Goal: Check status

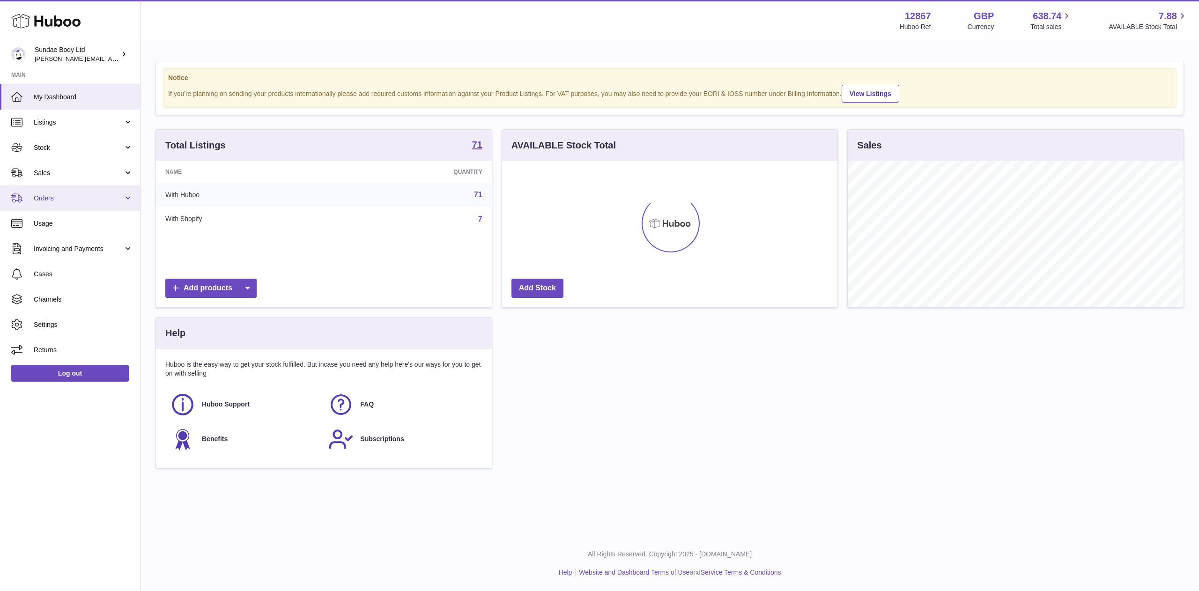
scroll to position [146, 335]
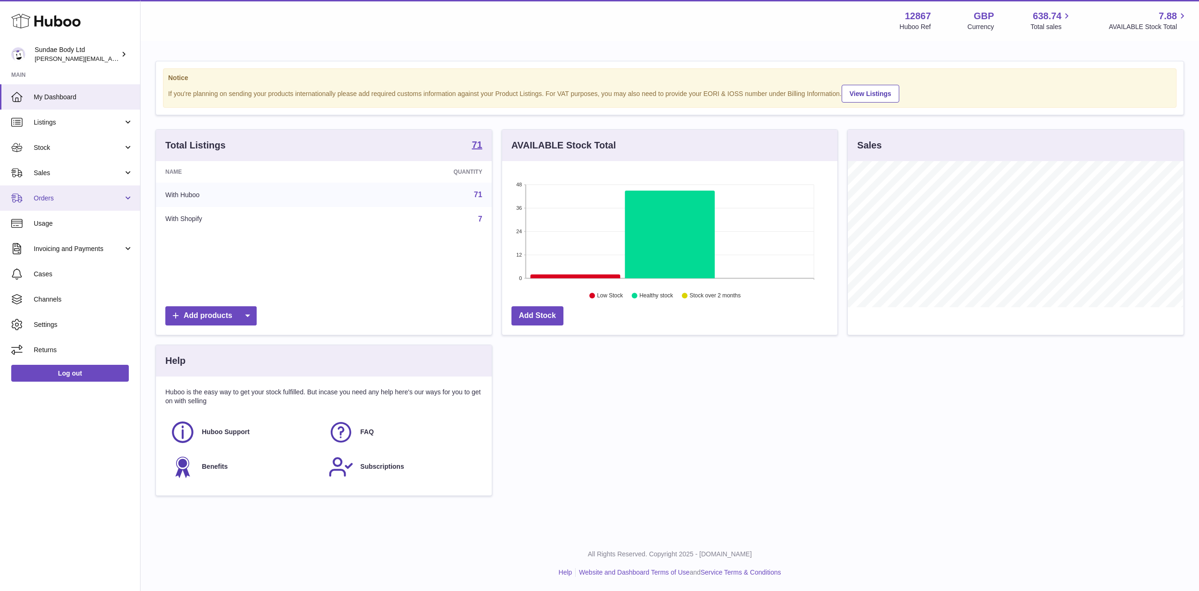
click at [49, 196] on span "Orders" at bounding box center [78, 198] width 89 height 9
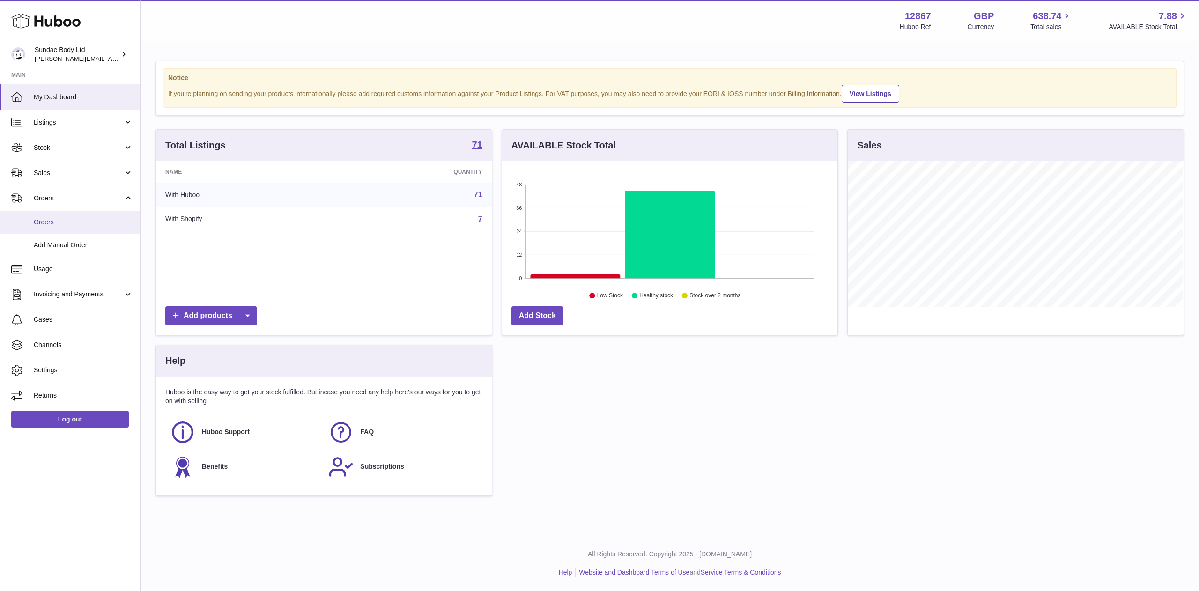
click at [52, 218] on span "Orders" at bounding box center [83, 222] width 99 height 9
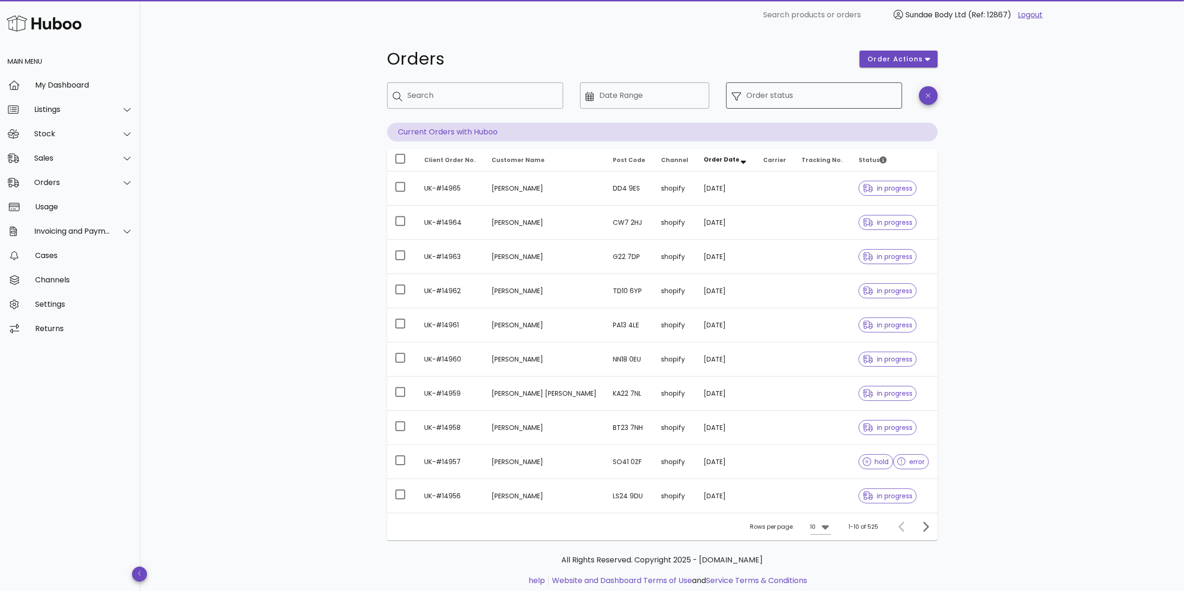
click at [763, 100] on input "Order status" at bounding box center [822, 95] width 150 height 15
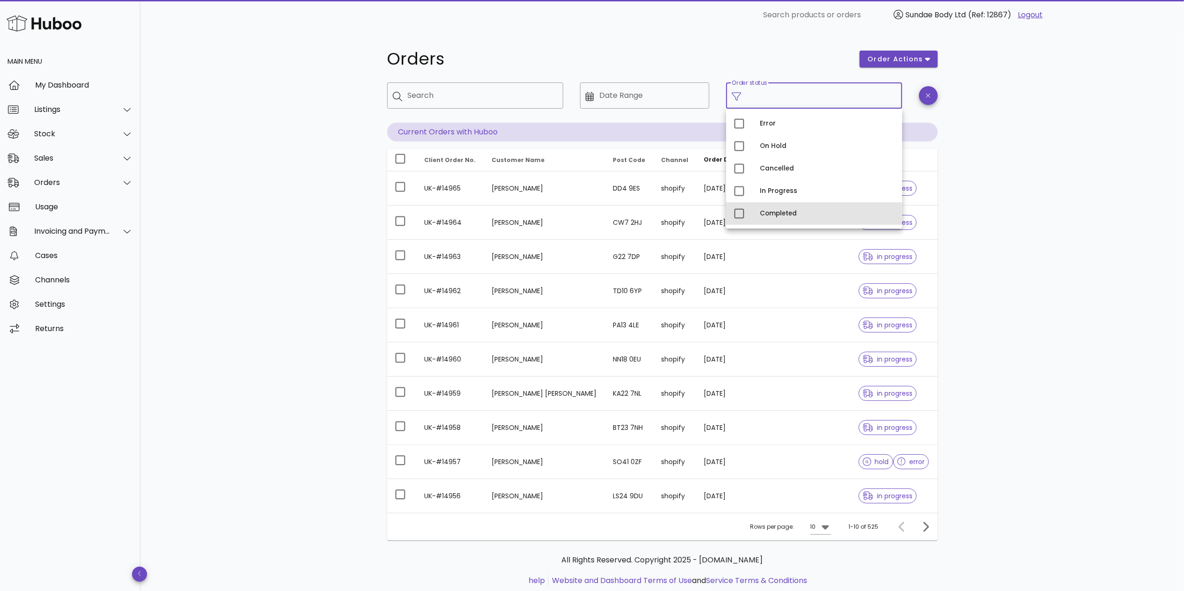
click at [770, 209] on div "Completed" at bounding box center [827, 213] width 135 height 15
type input "**********"
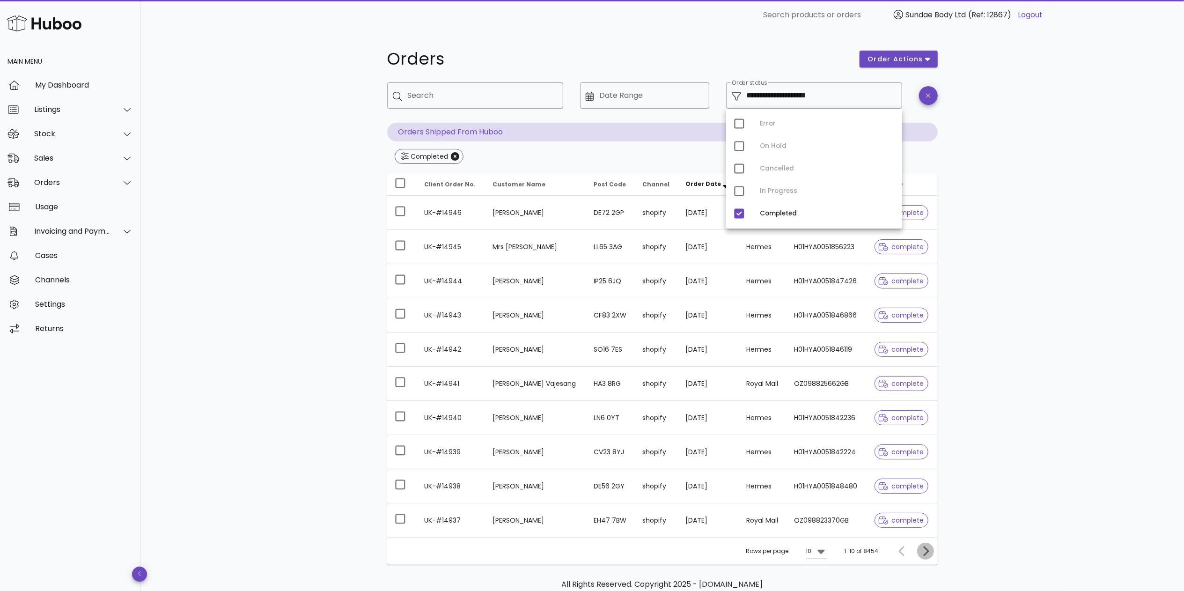
click at [923, 552] on icon "Next page" at bounding box center [925, 551] width 11 height 11
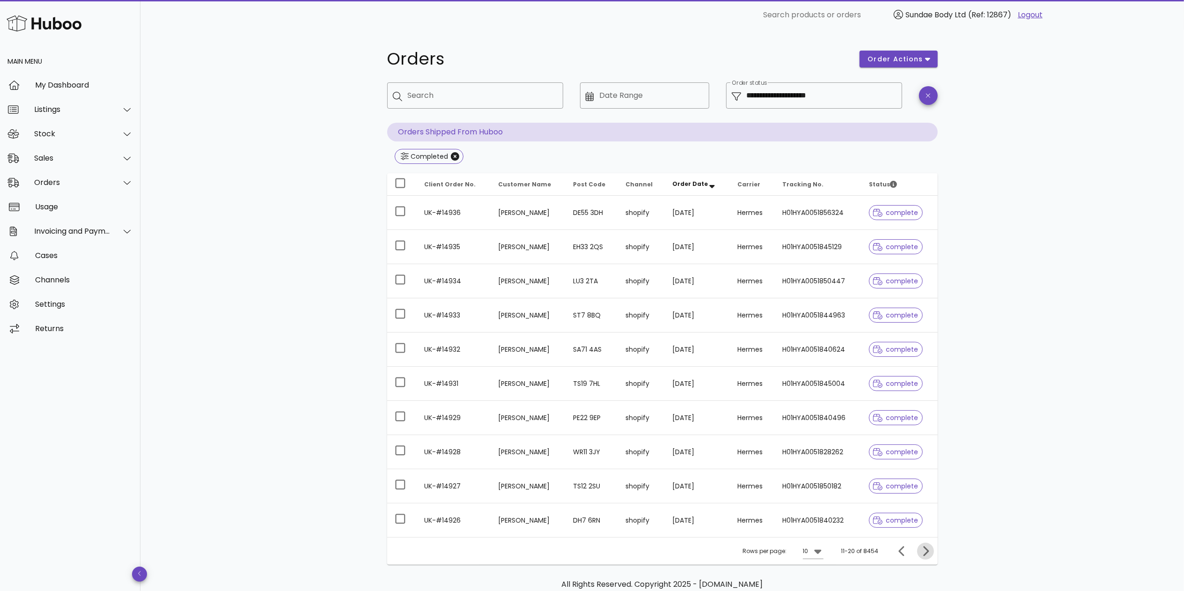
click at [923, 552] on icon "Next page" at bounding box center [925, 551] width 11 height 11
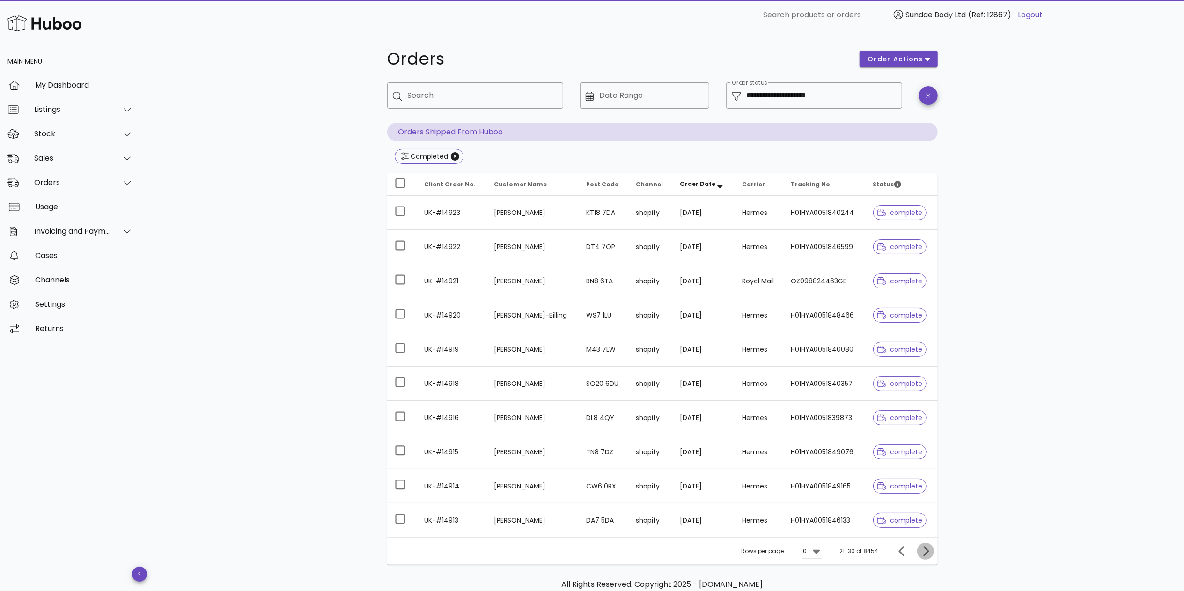
click at [923, 552] on icon "Next page" at bounding box center [925, 551] width 11 height 11
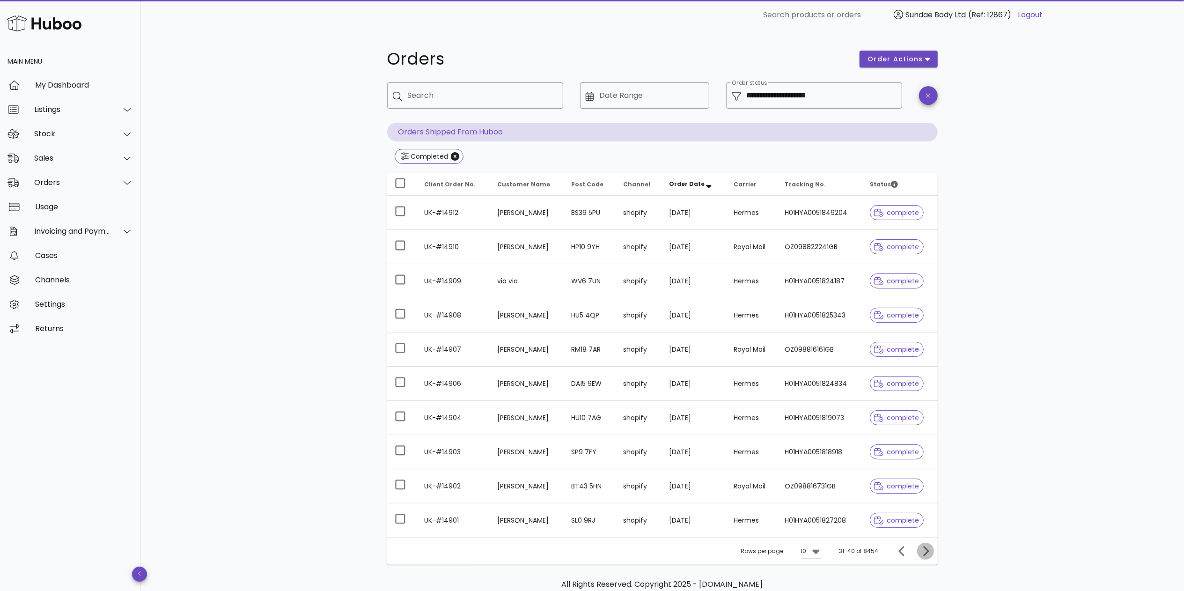
click at [923, 552] on icon "Next page" at bounding box center [925, 551] width 11 height 11
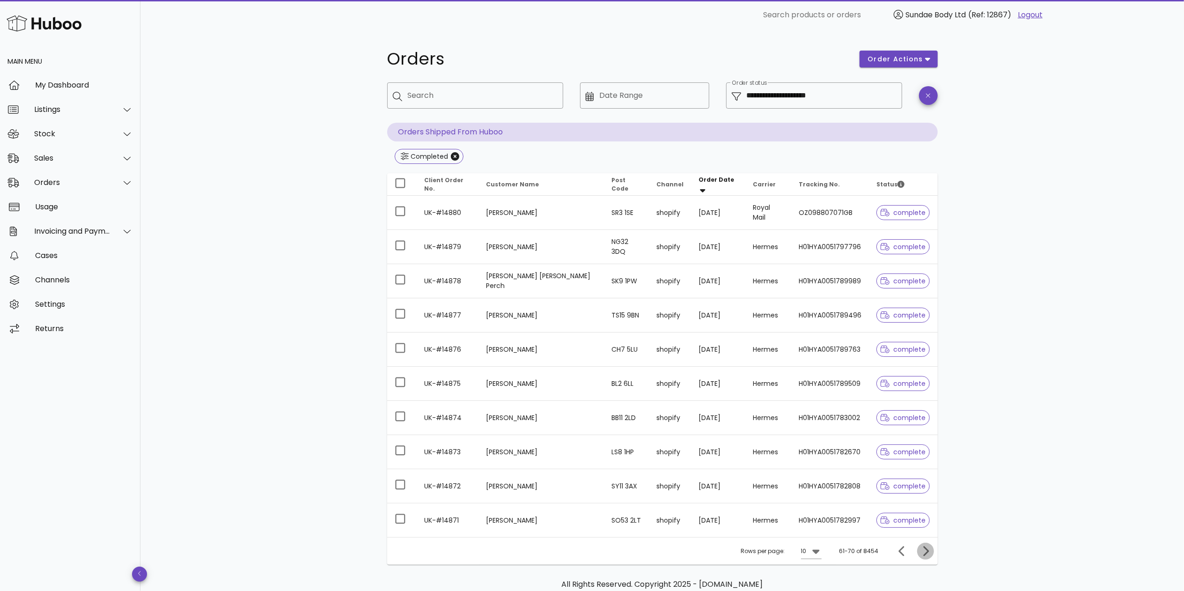
click at [923, 552] on icon "Next page" at bounding box center [925, 551] width 11 height 11
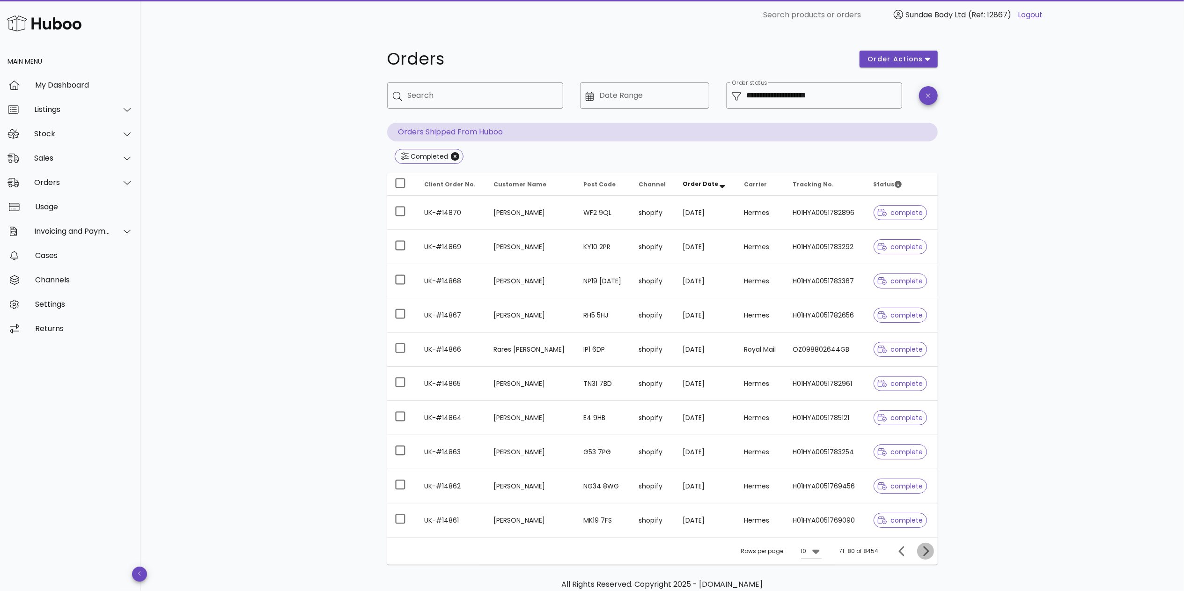
click at [923, 552] on icon "Next page" at bounding box center [925, 551] width 11 height 11
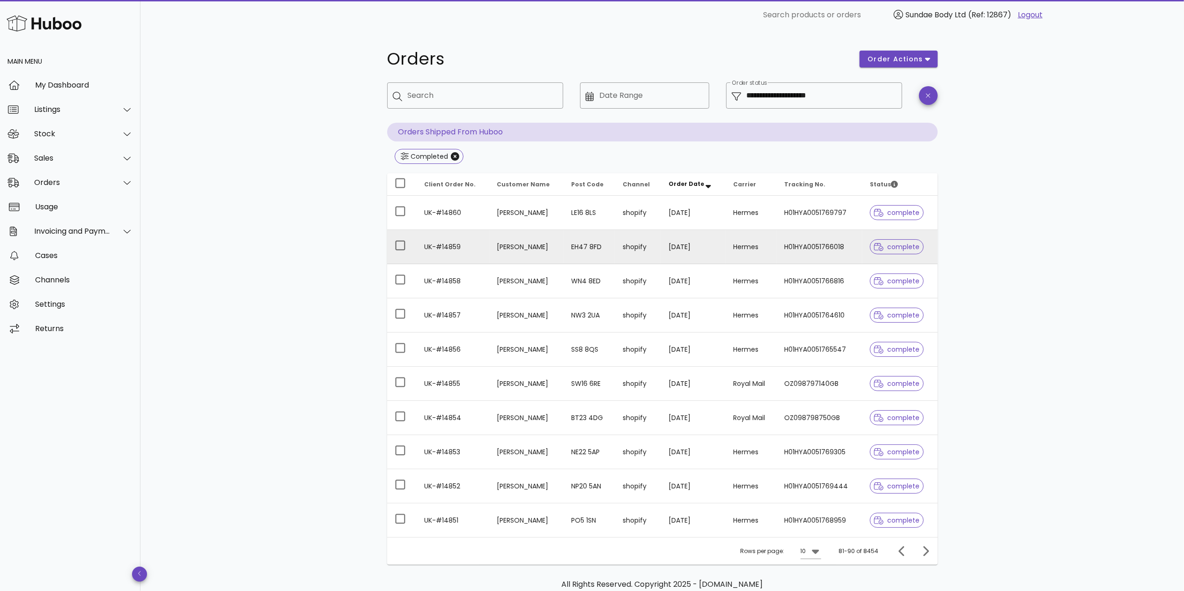
click at [441, 247] on td "UK-#14859" at bounding box center [453, 247] width 73 height 34
